Goal: Obtain resource: Download file/media

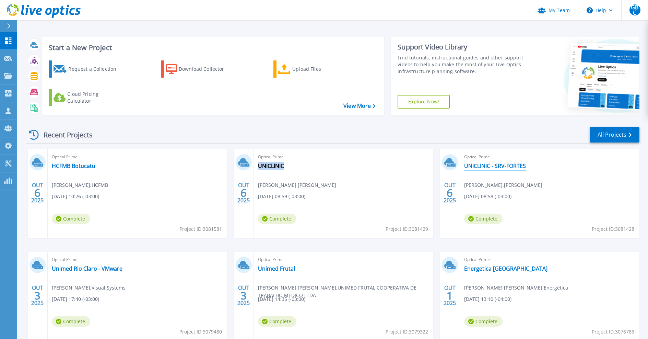
click at [474, 166] on link "UNICLINIC - SRV-FORTES" at bounding box center [495, 165] width 62 height 7
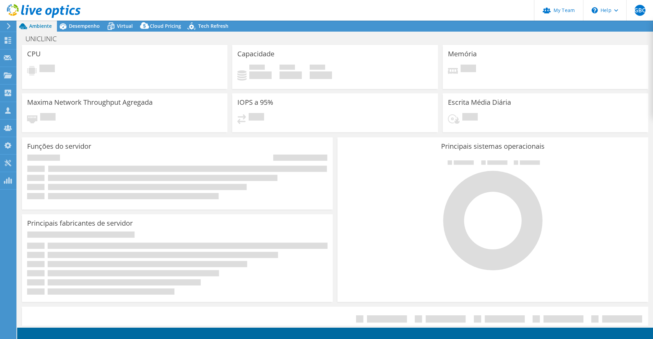
select select "USD"
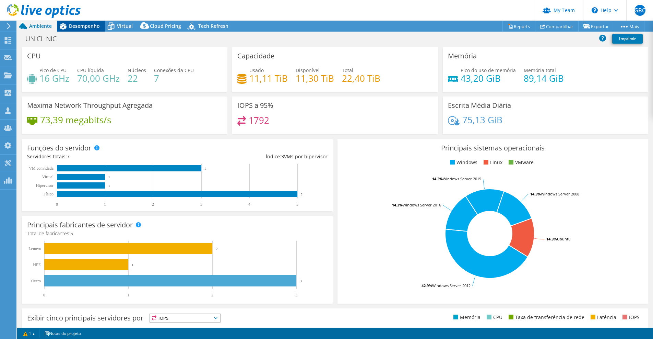
click at [89, 28] on span "Desempenho" at bounding box center [84, 26] width 31 height 7
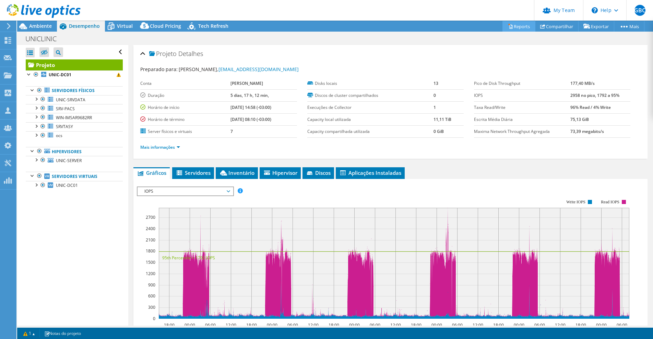
click at [523, 27] on link "Reports" at bounding box center [519, 26] width 33 height 11
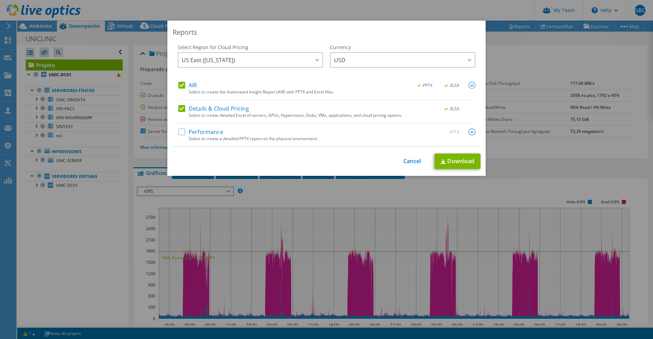
click at [216, 129] on label "Performance" at bounding box center [200, 131] width 45 height 7
click at [0, 0] on input "Performance" at bounding box center [0, 0] width 0 height 0
click at [469, 131] on img at bounding box center [472, 131] width 7 height 7
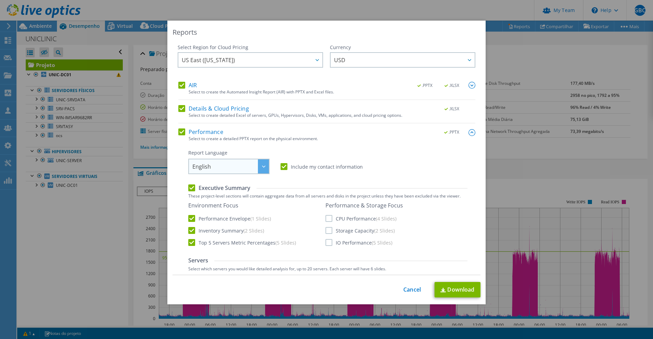
click at [263, 162] on div at bounding box center [263, 166] width 11 height 14
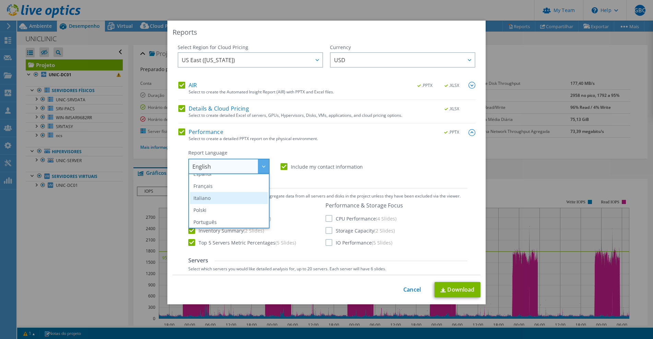
scroll to position [40, 0]
click at [220, 209] on li "Português" at bounding box center [229, 213] width 78 height 12
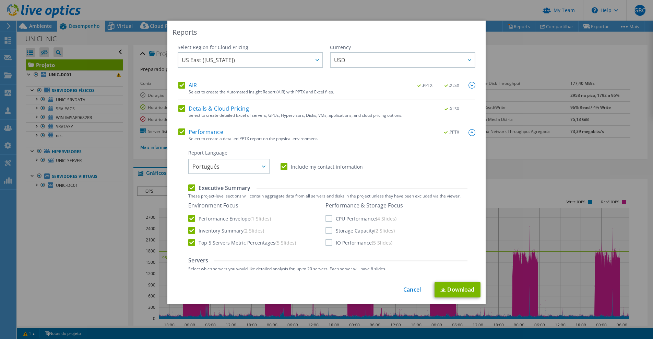
click at [343, 219] on label "CPU Performance (4 Slides)" at bounding box center [361, 218] width 71 height 7
click at [0, 0] on input "CPU Performance (4 Slides)" at bounding box center [0, 0] width 0 height 0
click at [343, 230] on label "Storage Capacity (2 Slides)" at bounding box center [360, 230] width 69 height 7
click at [0, 0] on input "Storage Capacity (2 Slides)" at bounding box center [0, 0] width 0 height 0
click at [339, 241] on label "IO Performance (5 Slides)" at bounding box center [359, 242] width 67 height 7
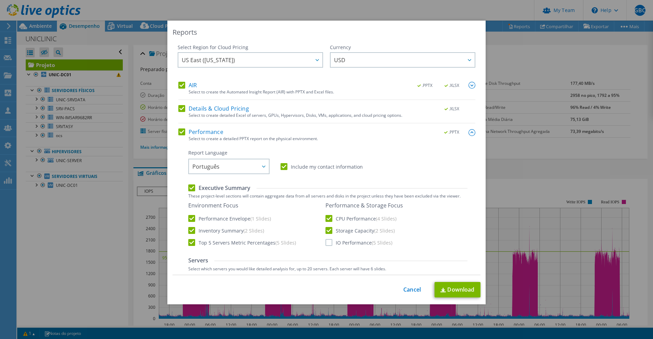
click at [0, 0] on input "IO Performance (5 Slides)" at bounding box center [0, 0] width 0 height 0
click at [444, 287] on link "Download" at bounding box center [458, 289] width 46 height 15
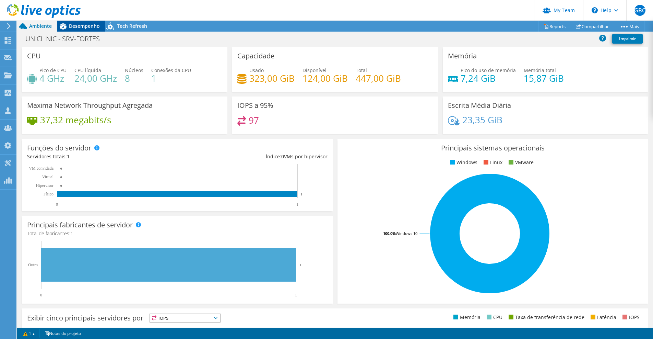
click at [78, 26] on span "Desempenho" at bounding box center [84, 26] width 31 height 7
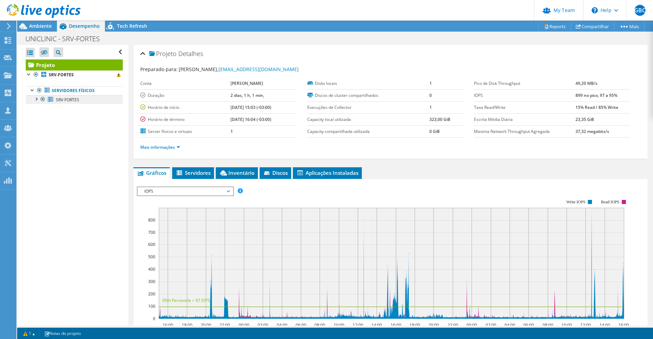
click at [75, 102] on span "SRV-FORTES" at bounding box center [67, 100] width 23 height 6
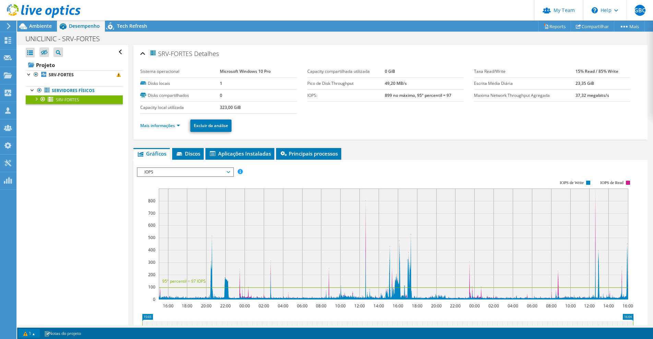
click at [32, 333] on link "1" at bounding box center [29, 333] width 21 height 9
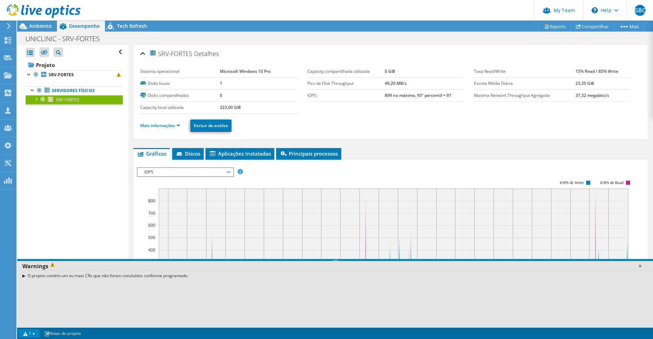
click at [637, 266] on link at bounding box center [640, 265] width 7 height 7
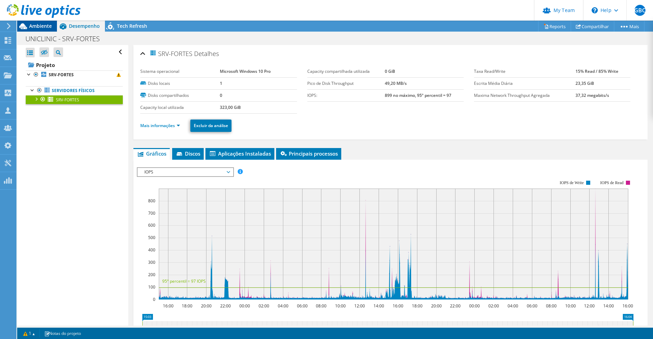
click at [51, 28] on span "Ambiente" at bounding box center [40, 26] width 23 height 7
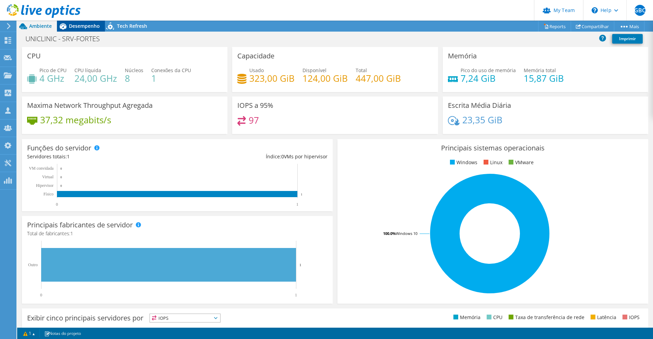
click at [97, 30] on div "Desempenho" at bounding box center [81, 26] width 48 height 11
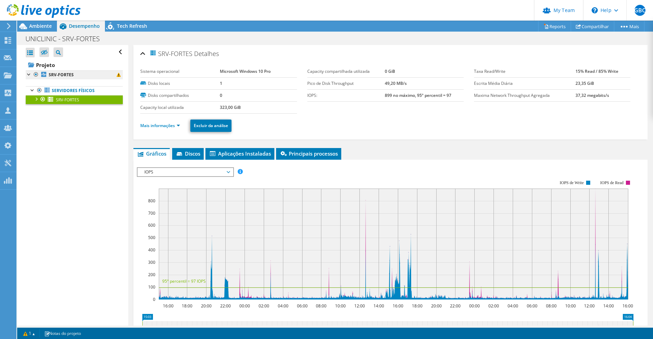
click at [66, 76] on b "SRV-FORTES" at bounding box center [61, 75] width 25 height 6
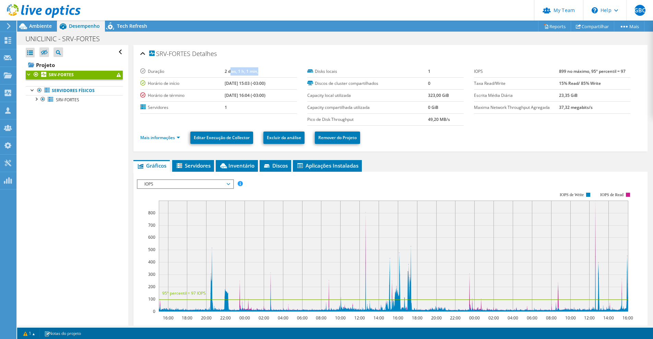
drag, startPoint x: 221, startPoint y: 70, endPoint x: 257, endPoint y: 71, distance: 35.7
click at [257, 71] on td "2 dias, 1 h, 1 min," at bounding box center [261, 72] width 72 height 12
click at [266, 70] on td "2 dias, 1 h, 1 min," at bounding box center [261, 72] width 72 height 12
click at [555, 31] on link "Reports" at bounding box center [554, 26] width 33 height 11
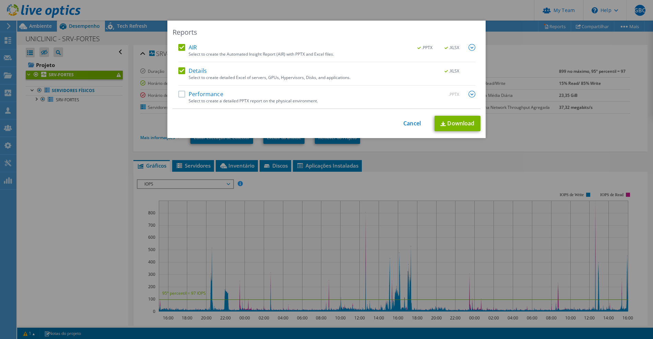
click at [469, 96] on img at bounding box center [472, 94] width 7 height 7
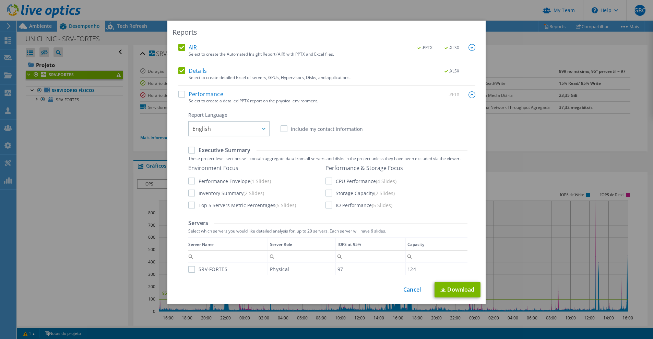
click at [196, 95] on label "Performance" at bounding box center [200, 94] width 45 height 7
click at [0, 0] on input "Performance" at bounding box center [0, 0] width 0 height 0
click at [212, 127] on span "English" at bounding box center [231, 128] width 77 height 14
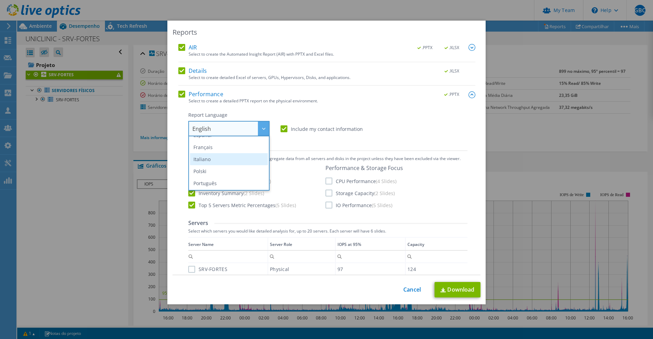
scroll to position [37, 0]
click at [218, 176] on li "Português" at bounding box center [229, 179] width 78 height 12
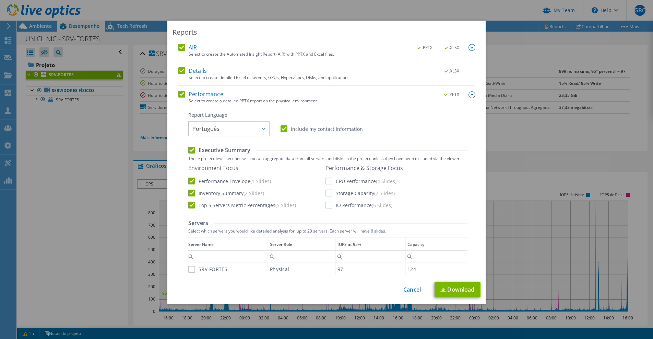
click at [345, 180] on label "CPU Performance (4 Slides)" at bounding box center [361, 180] width 71 height 7
click at [0, 0] on input "CPU Performance (4 Slides)" at bounding box center [0, 0] width 0 height 0
click at [340, 188] on div "Performance & Storage Focus CPU Performance (4 Slides) Storage Capacity (2 Slid…" at bounding box center [365, 186] width 78 height 44
click at [346, 195] on label "Storage Capacity (2 Slides)" at bounding box center [360, 192] width 69 height 7
click at [0, 0] on input "Storage Capacity (2 Slides)" at bounding box center [0, 0] width 0 height 0
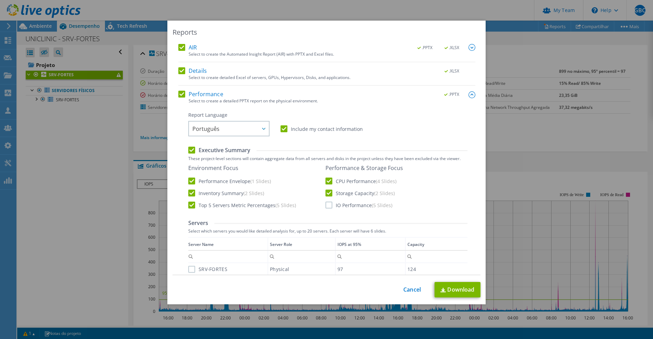
click at [344, 202] on label "IO Performance (5 Slides)" at bounding box center [359, 204] width 67 height 7
click at [0, 0] on input "IO Performance (5 Slides)" at bounding box center [0, 0] width 0 height 0
click at [455, 290] on link "Download" at bounding box center [458, 289] width 46 height 15
click at [505, 18] on div "Reports AIR .PPTX .XLSX Select to create the Automated Insight Report (AIR) wit…" at bounding box center [326, 169] width 653 height 339
